Goal: Task Accomplishment & Management: Manage account settings

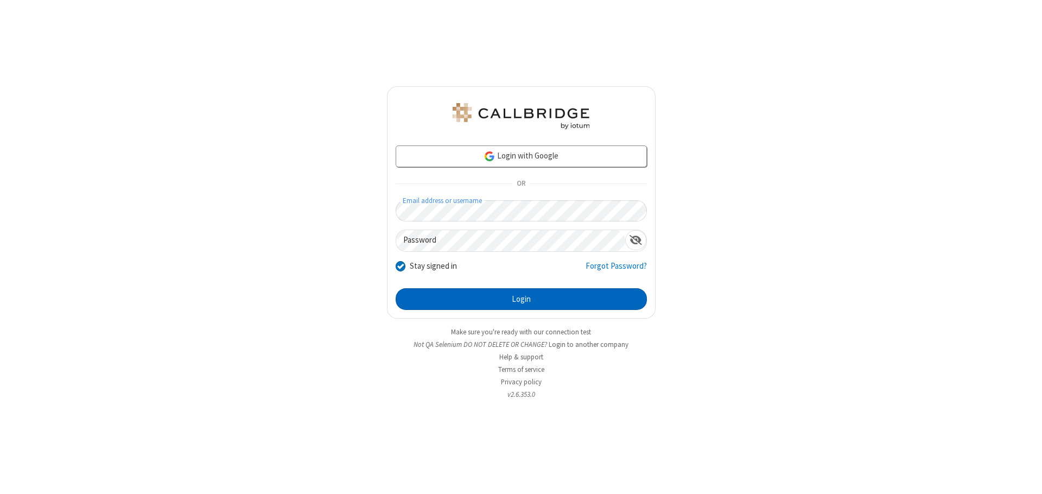
click at [521, 299] on button "Login" at bounding box center [521, 299] width 251 height 22
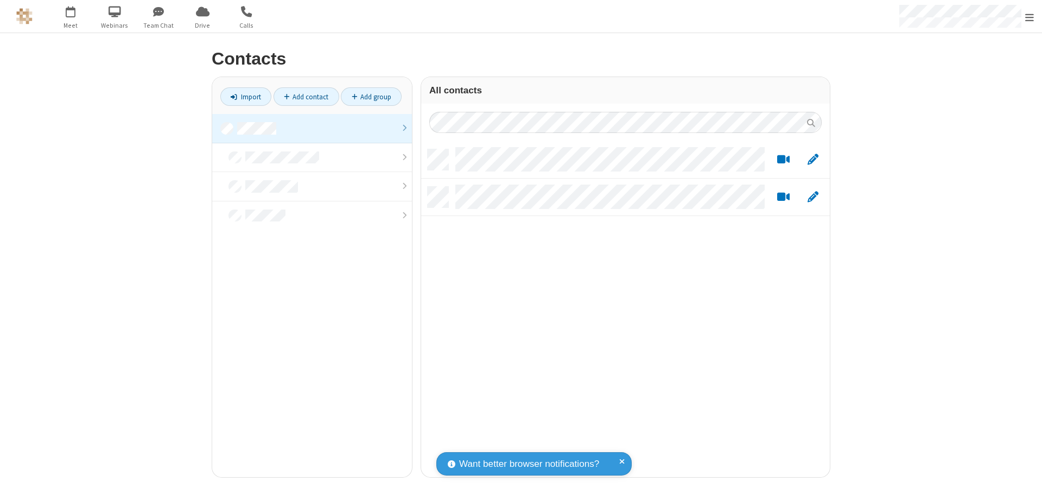
scroll to position [328, 401]
click at [312, 128] on link at bounding box center [312, 128] width 200 height 29
click at [306, 97] on link "Add contact" at bounding box center [307, 96] width 66 height 18
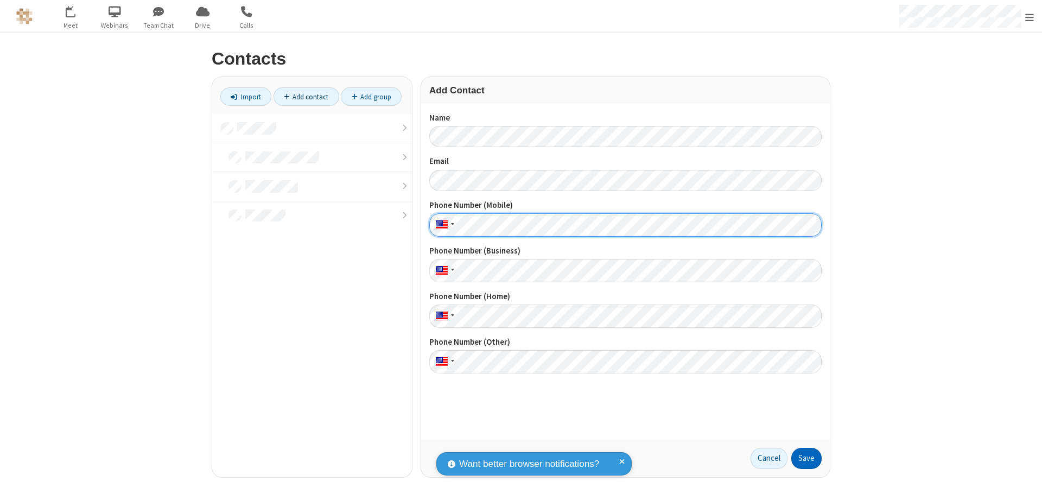
click at [807, 458] on button "Save" at bounding box center [807, 459] width 30 height 22
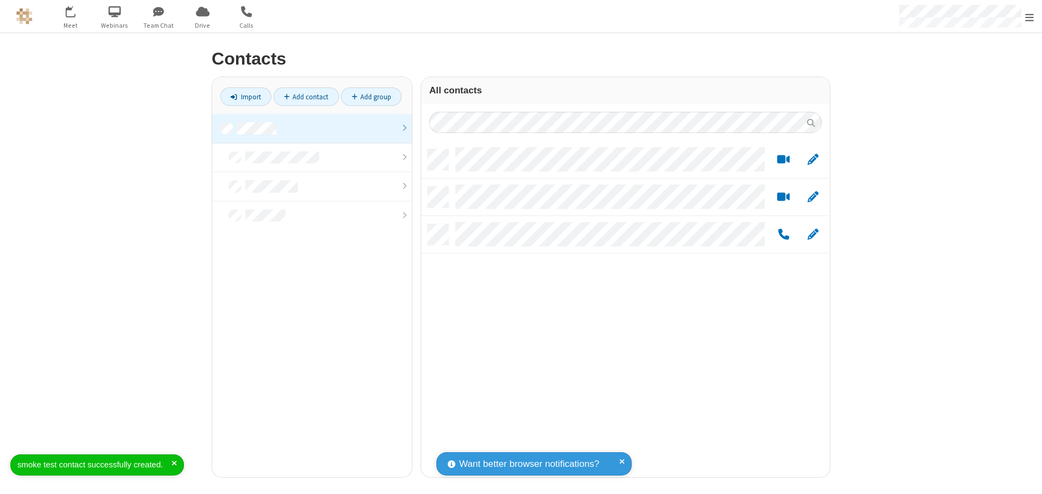
scroll to position [328, 401]
click at [306, 97] on link "Add contact" at bounding box center [307, 96] width 66 height 18
